Goal: Check status: Check status

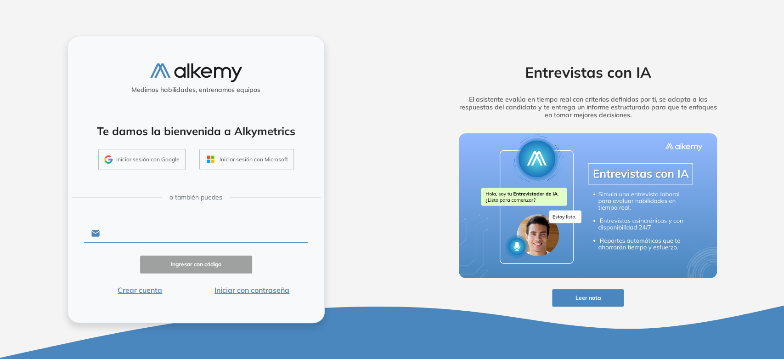
click at [199, 226] on input "text" at bounding box center [204, 233] width 208 height 17
type input "**********"
click at [192, 258] on button "Ingresar con código" at bounding box center [196, 264] width 112 height 18
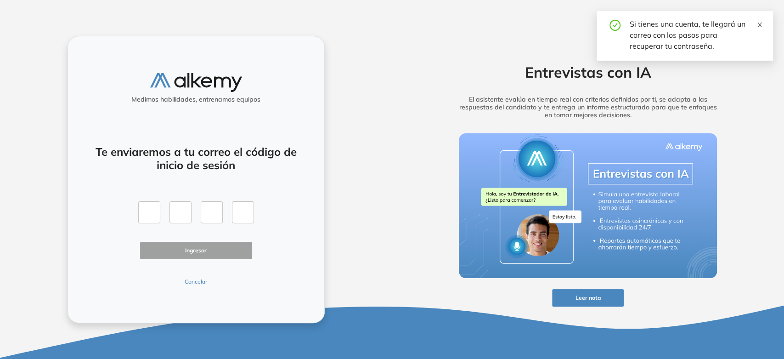
click at [760, 27] on icon "close" at bounding box center [760, 25] width 6 height 6
click at [191, 287] on div "Medimos habilidades, entrenamos equipos Te enviaremos a tu correo el código de …" at bounding box center [196, 179] width 257 height 287
click at [192, 282] on button "Cancelar" at bounding box center [196, 282] width 112 height 8
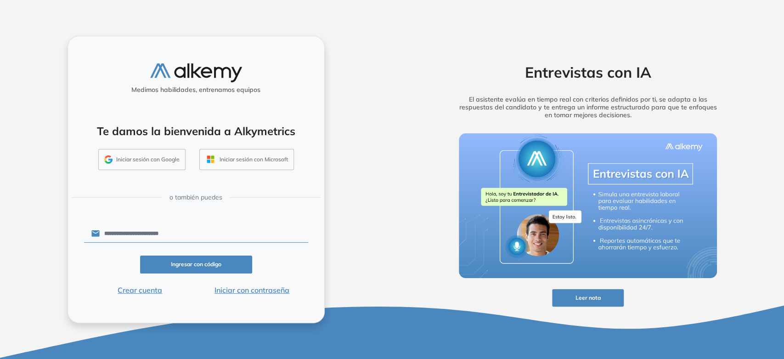
click at [241, 293] on button "Iniciar con contraseña" at bounding box center [252, 289] width 112 height 11
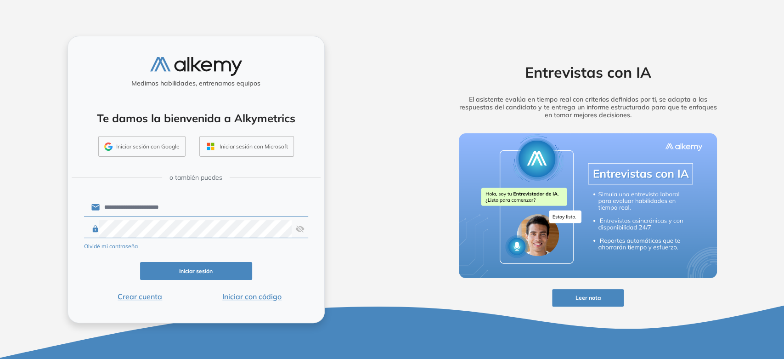
click button "Iniciar sesión" at bounding box center [196, 271] width 112 height 18
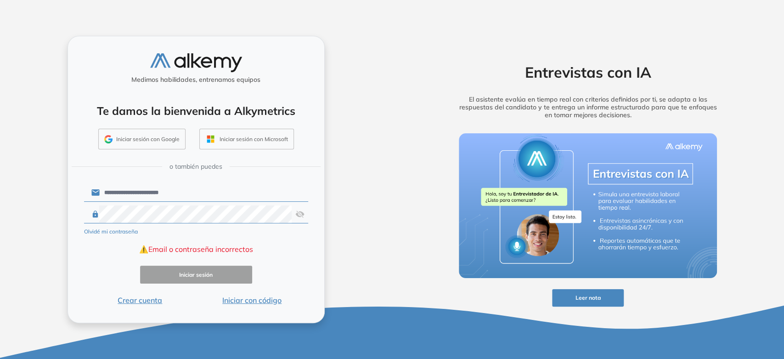
click at [294, 217] on div at bounding box center [196, 214] width 224 height 18
click at [295, 214] on img at bounding box center [299, 213] width 9 height 17
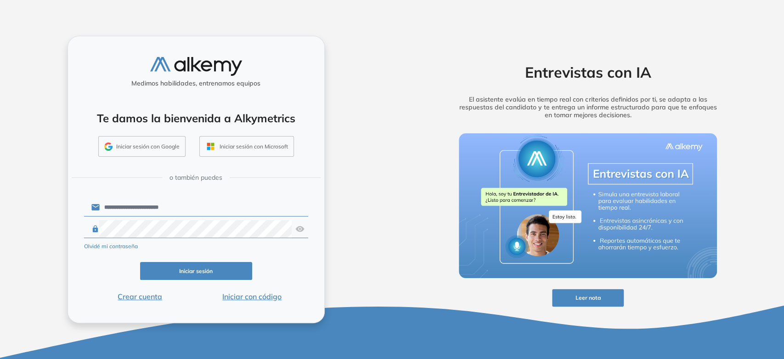
click at [190, 275] on button "Iniciar sesión" at bounding box center [196, 271] width 112 height 18
click at [201, 271] on button "Iniciar sesión" at bounding box center [196, 271] width 112 height 18
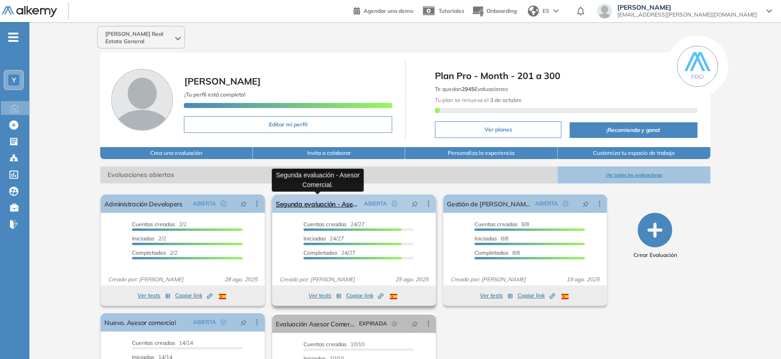
click at [335, 201] on link "Segunda evaluación - Asesor Comercial." at bounding box center [318, 203] width 85 height 18
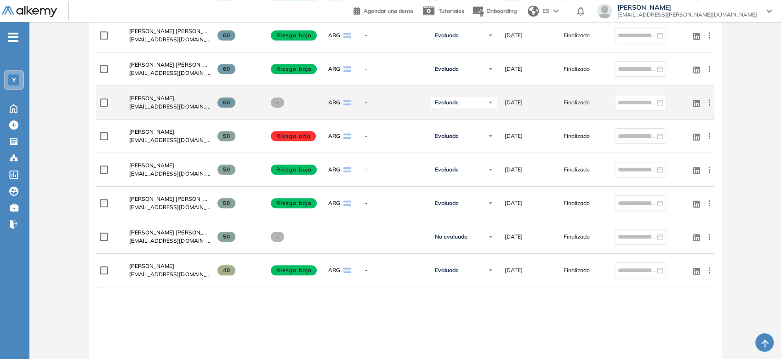
scroll to position [562, 0]
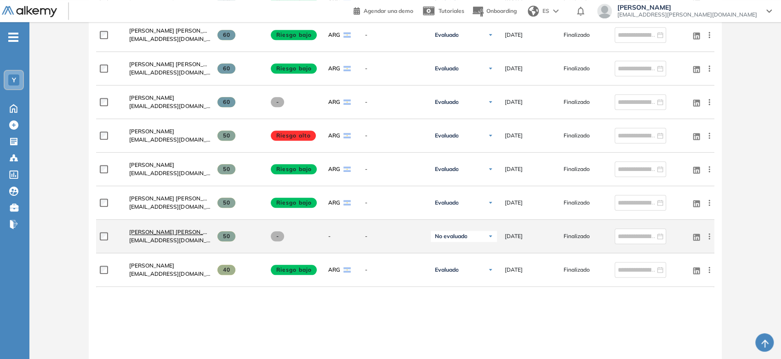
click at [186, 232] on span "[PERSON_NAME] [PERSON_NAME]" at bounding box center [174, 231] width 91 height 7
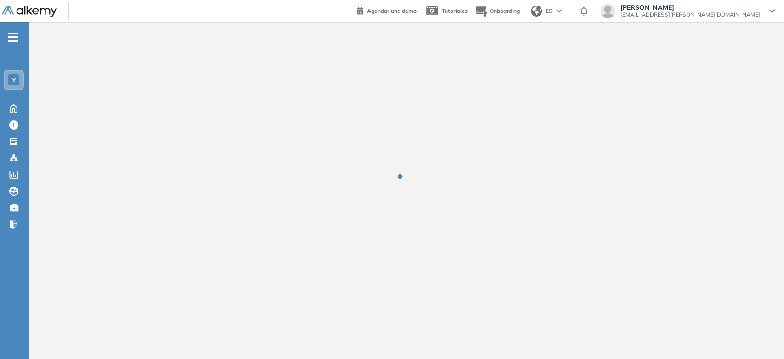
click at [186, 232] on div at bounding box center [406, 183] width 755 height 322
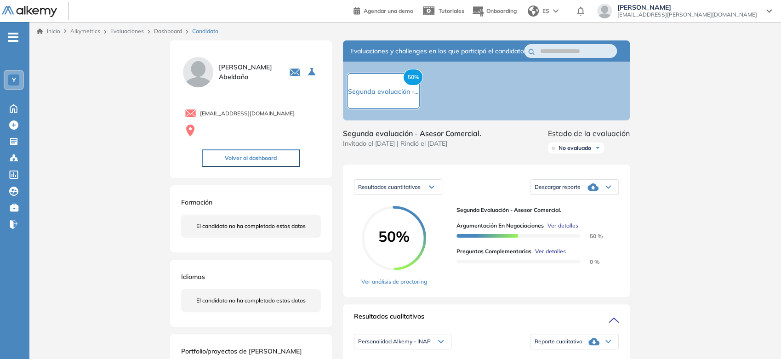
click at [578, 152] on span "No evaluado" at bounding box center [574, 147] width 33 height 7
click at [578, 187] on li "Evaluado" at bounding box center [570, 182] width 22 height 9
click at [51, 32] on link "Inicio" at bounding box center [48, 31] width 23 height 8
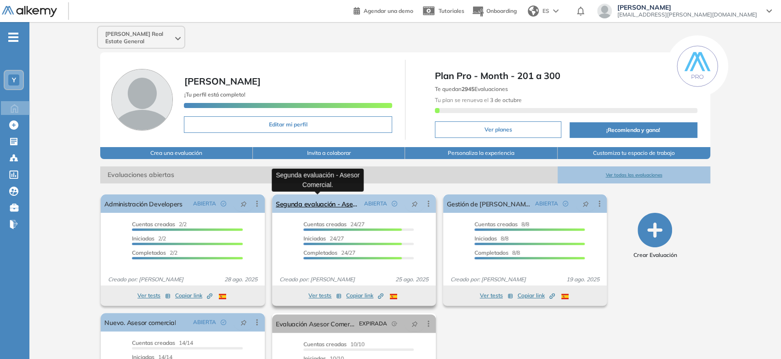
click at [352, 201] on link "Segunda evaluación - Asesor Comercial." at bounding box center [318, 203] width 85 height 18
